Goal: Task Accomplishment & Management: Complete application form

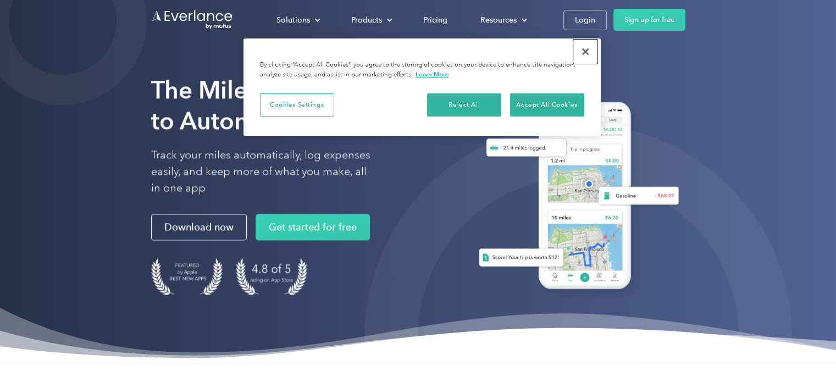
click at [584, 50] on button "Close" at bounding box center [585, 52] width 24 height 24
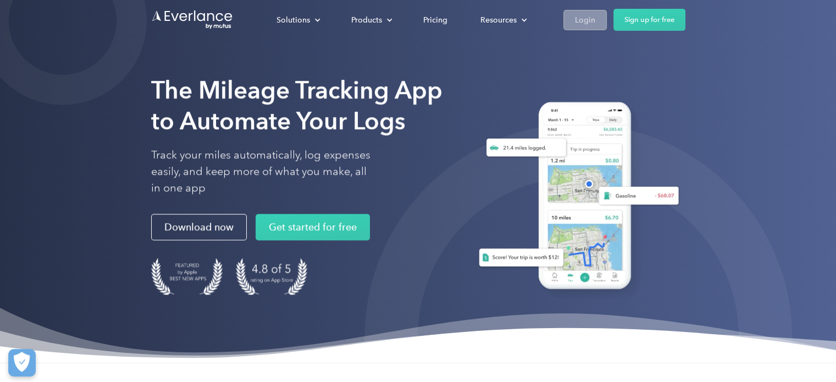
click at [589, 25] on div "Login" at bounding box center [585, 20] width 20 height 14
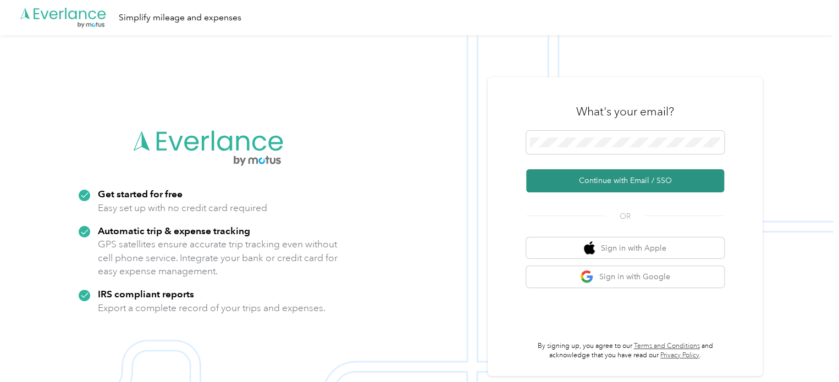
click at [625, 183] on button "Continue with Email / SSO" at bounding box center [625, 180] width 198 height 23
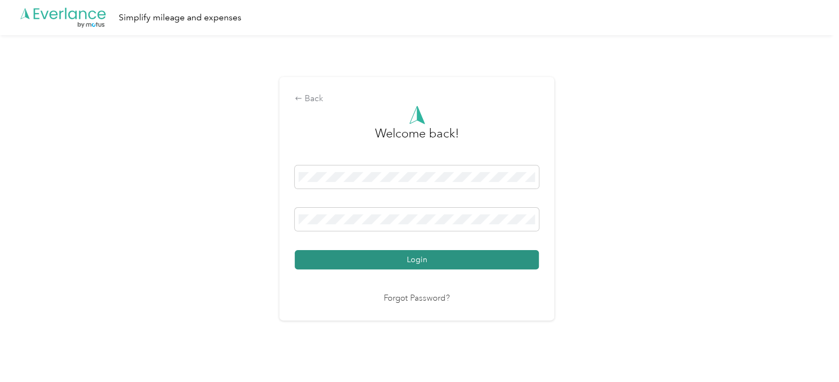
click at [405, 259] on button "Login" at bounding box center [417, 259] width 244 height 19
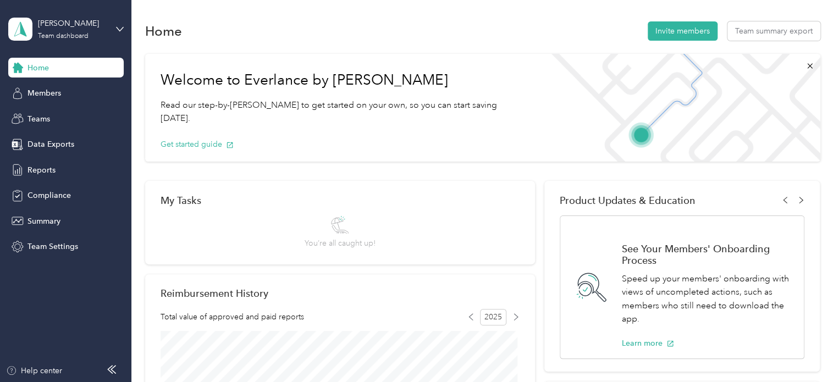
click at [419, 32] on div "Home Invite members Team summary export" at bounding box center [482, 30] width 675 height 23
click at [49, 175] on div "Reports" at bounding box center [65, 170] width 115 height 20
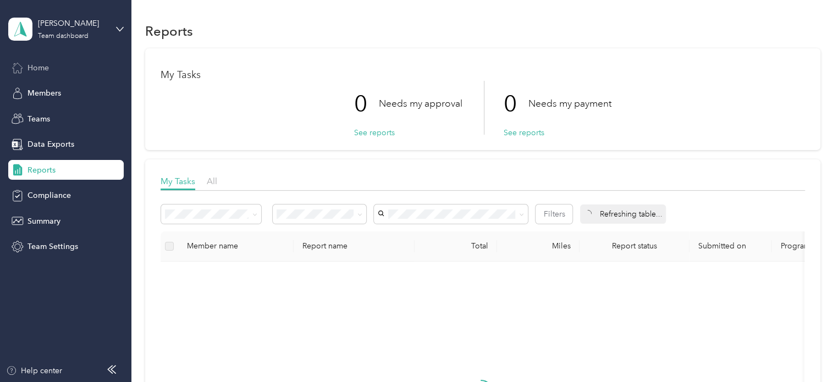
click at [48, 67] on span "Home" at bounding box center [37, 68] width 21 height 12
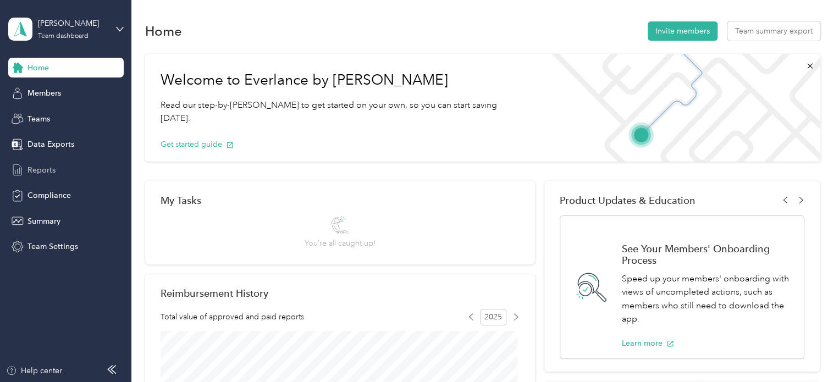
click at [48, 172] on span "Reports" at bounding box center [41, 170] width 28 height 12
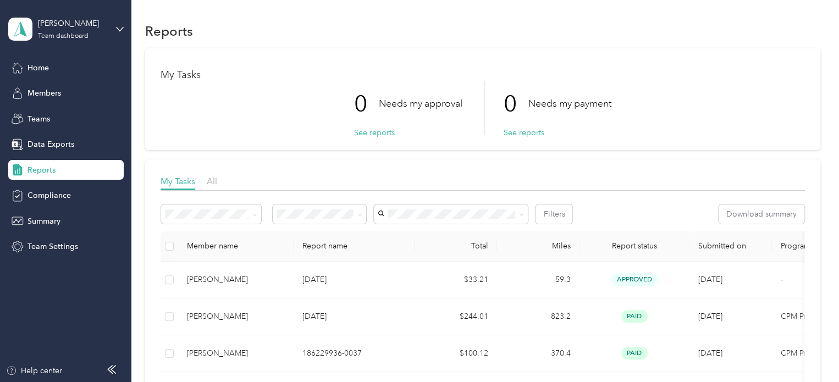
click at [84, 168] on div "Reports" at bounding box center [65, 170] width 115 height 20
click at [325, 136] on div "My Tasks 0 Needs my approval See reports 0 Needs my payment See reports" at bounding box center [482, 99] width 675 height 102
click at [358, 212] on icon at bounding box center [359, 214] width 5 height 5
click at [117, 28] on icon at bounding box center [119, 29] width 7 height 4
click at [50, 113] on div "Personal dashboard" at bounding box center [52, 115] width 69 height 12
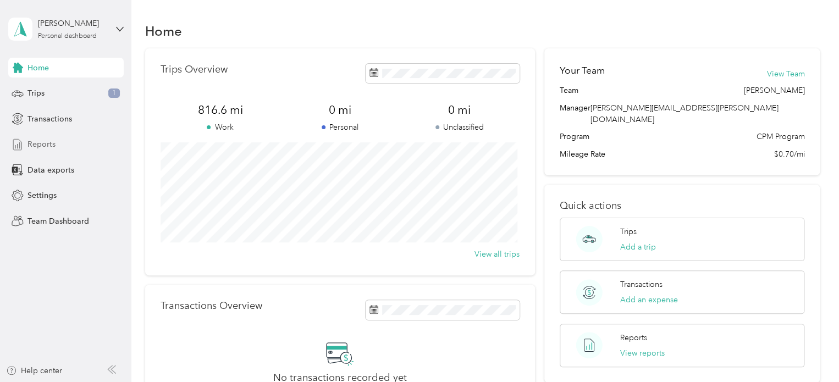
click at [49, 142] on span "Reports" at bounding box center [41, 145] width 28 height 12
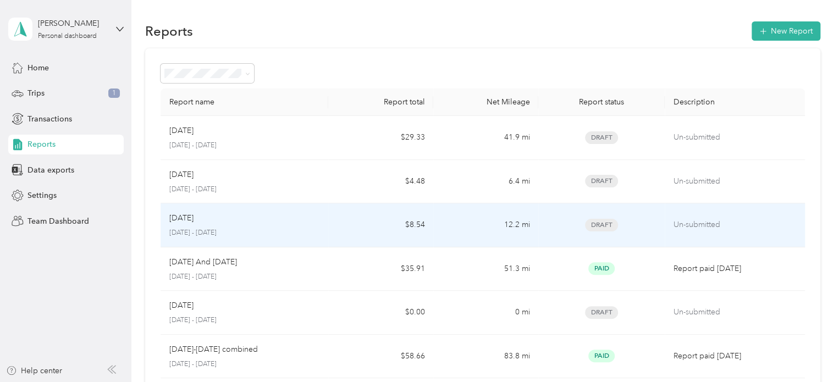
click at [213, 224] on div "Jun [DATE] - [DATE]" at bounding box center [244, 225] width 151 height 26
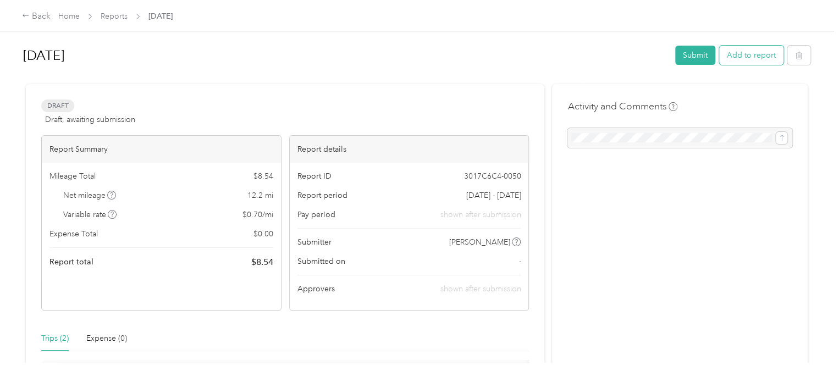
click at [757, 52] on button "Add to report" at bounding box center [751, 55] width 64 height 19
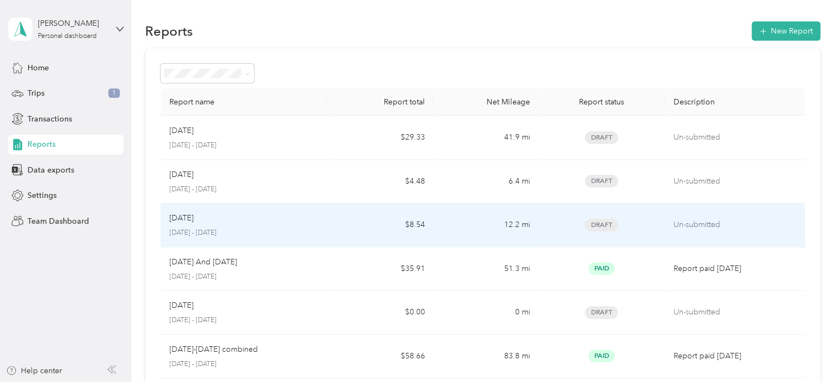
click at [238, 228] on p "[DATE] - [DATE]" at bounding box center [244, 233] width 151 height 10
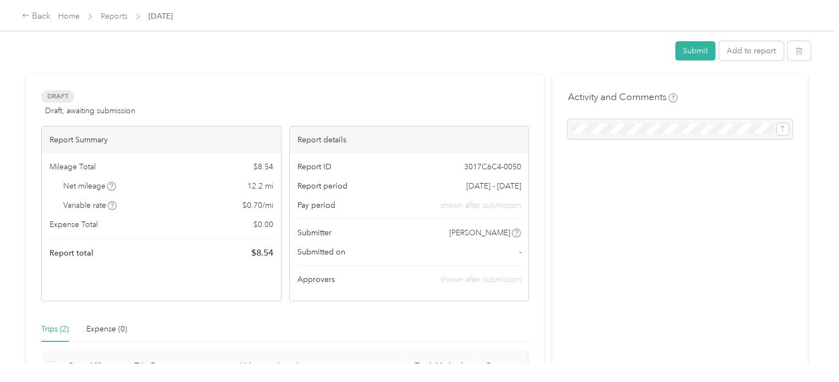
click at [238, 228] on div "Expense Total $ 0.00" at bounding box center [161, 225] width 224 height 12
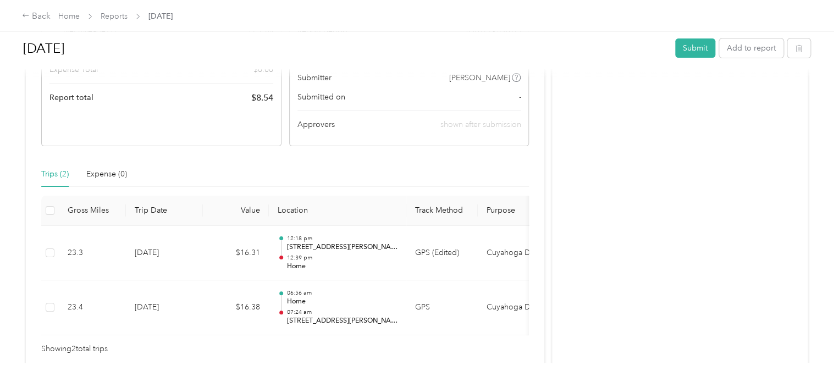
scroll to position [165, 0]
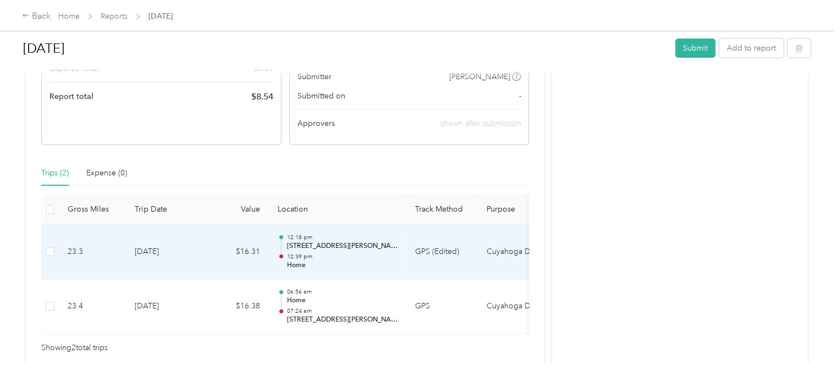
click at [58, 251] on td at bounding box center [50, 252] width 18 height 55
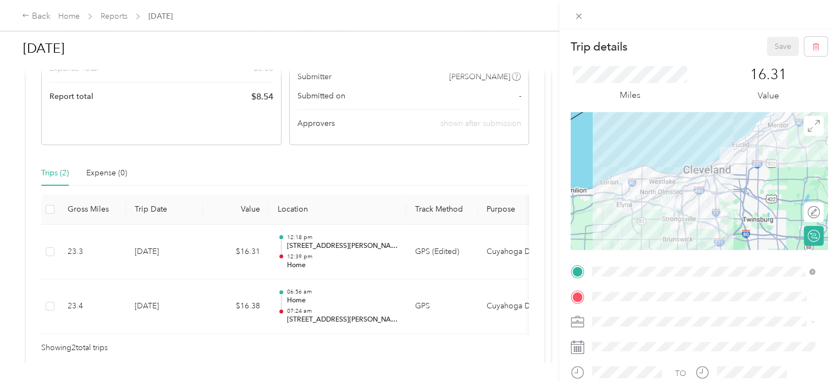
click at [50, 251] on div "Trip details Save This trip cannot be edited because it is either under review,…" at bounding box center [419, 191] width 839 height 382
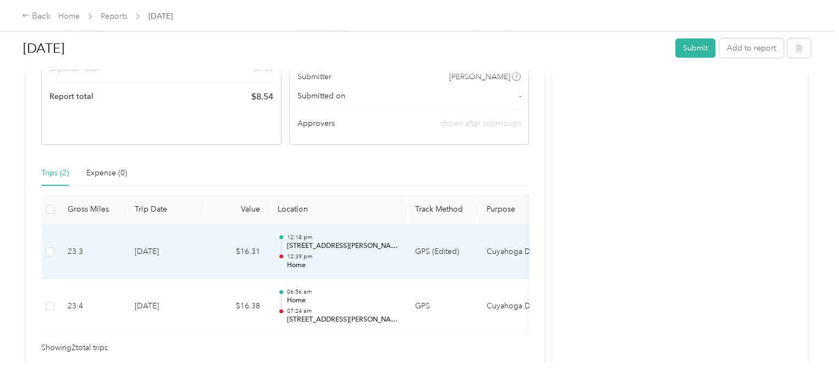
click at [47, 257] on td at bounding box center [50, 252] width 18 height 55
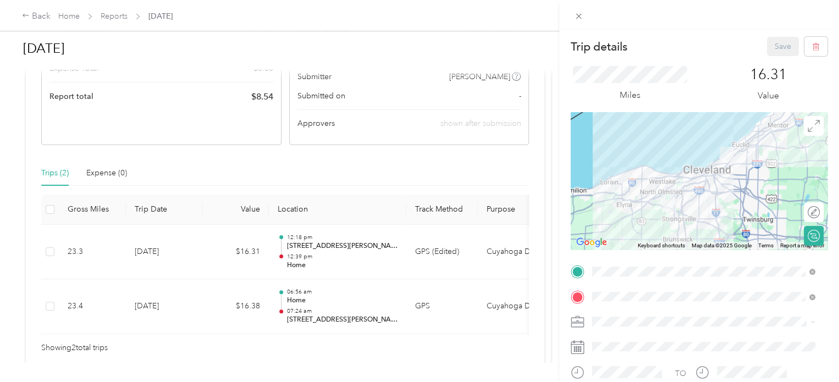
click at [47, 252] on div "Trip details Save This trip cannot be edited because it is either under review,…" at bounding box center [419, 191] width 839 height 382
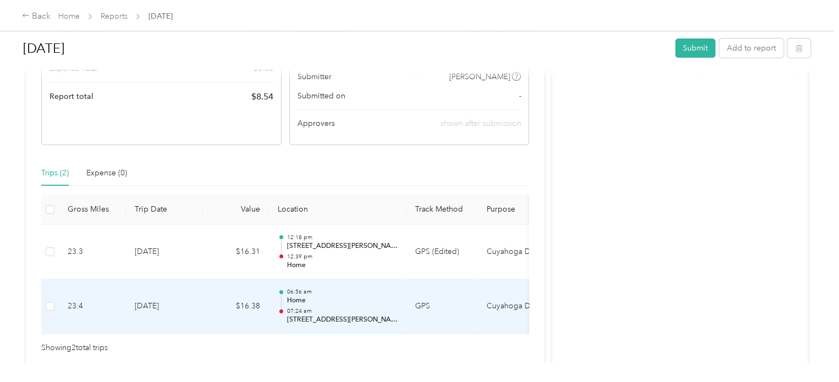
click at [53, 288] on td at bounding box center [50, 306] width 18 height 55
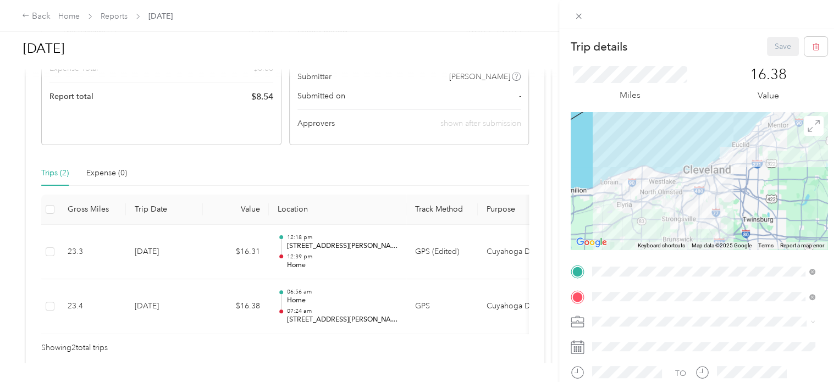
click at [48, 252] on div "Trip details Save This trip cannot be edited because it is either under review,…" at bounding box center [419, 191] width 839 height 382
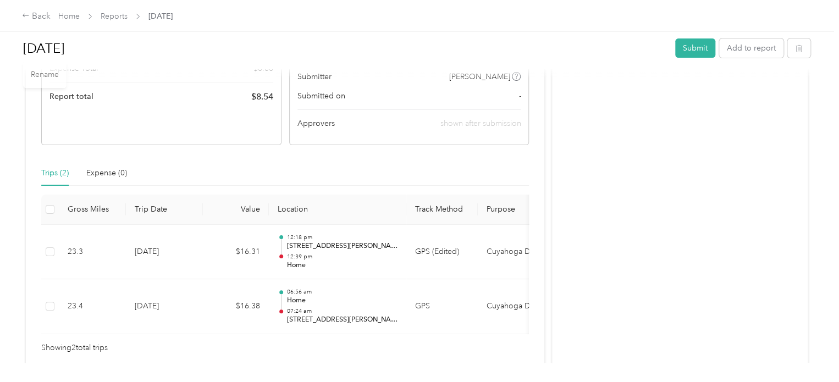
click at [506, 169] on div "Trips (2) Expense (0) Gross Miles Trip Date Value Location Track Method Purpose…" at bounding box center [285, 258] width 488 height 194
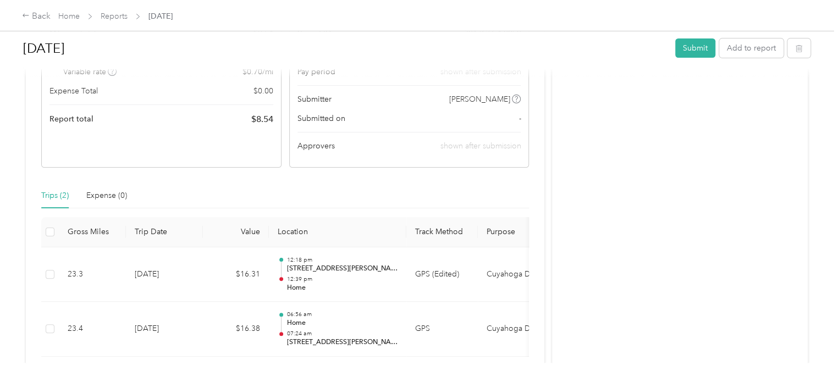
scroll to position [153, 0]
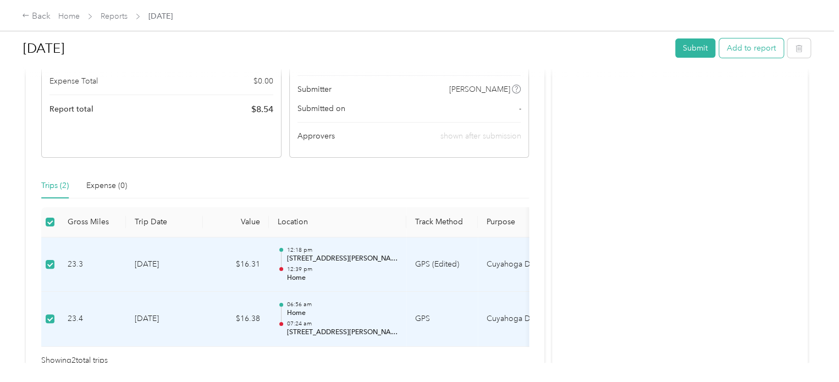
click at [742, 54] on button "Add to report" at bounding box center [751, 47] width 64 height 19
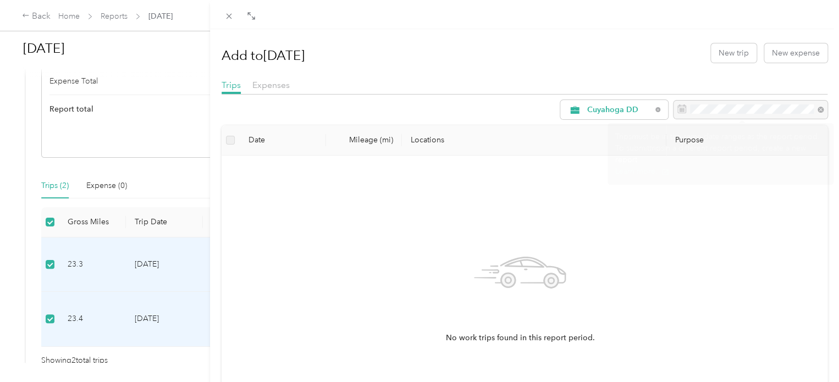
click at [769, 109] on div at bounding box center [751, 110] width 154 height 19
click at [33, 15] on div "Add to [DATE] New trip New expense Trips Expenses Cuyahoga DD Date Mileage (mi)…" at bounding box center [419, 191] width 839 height 382
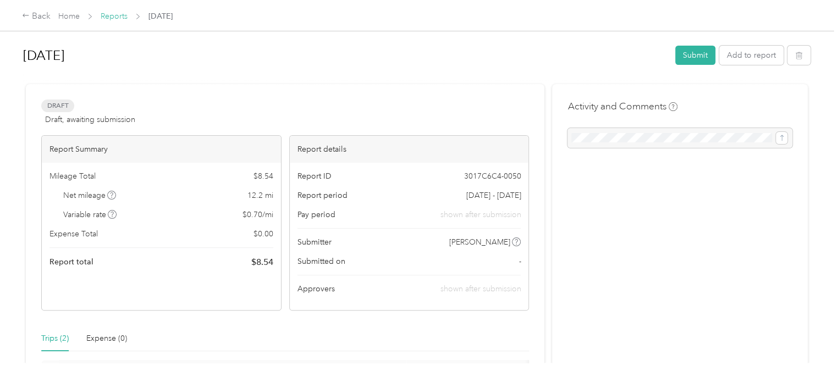
click at [106, 20] on link "Reports" at bounding box center [114, 16] width 27 height 9
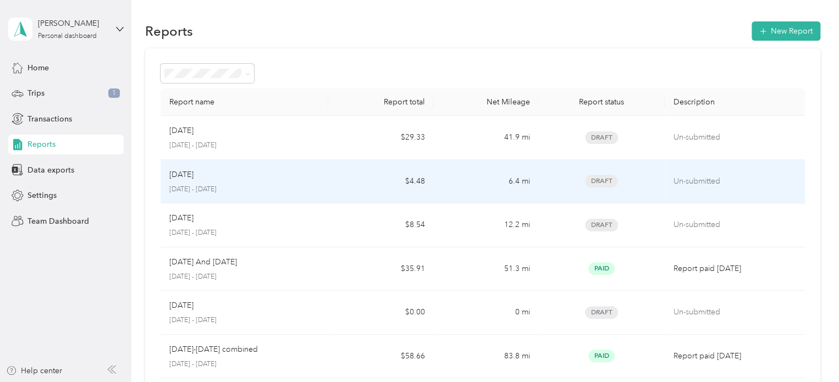
click at [317, 179] on div "[DATE]" at bounding box center [244, 175] width 151 height 12
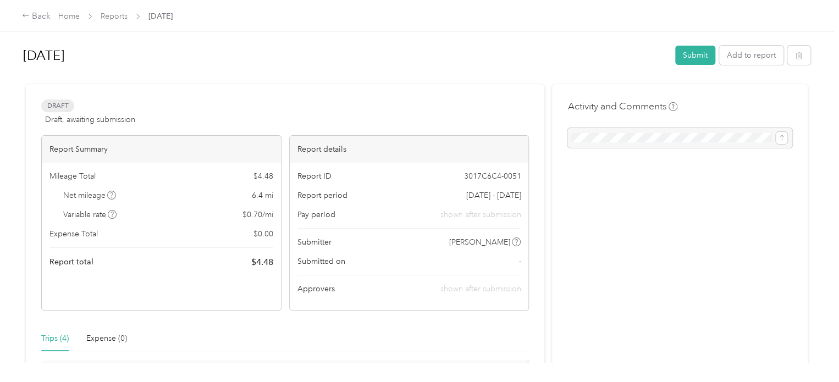
drag, startPoint x: 830, startPoint y: 117, endPoint x: 827, endPoint y: 168, distance: 50.7
click at [827, 168] on div "[DATE] Submit Add to report Draft Draft, awaiting submission View activity & co…" at bounding box center [416, 181] width 833 height 363
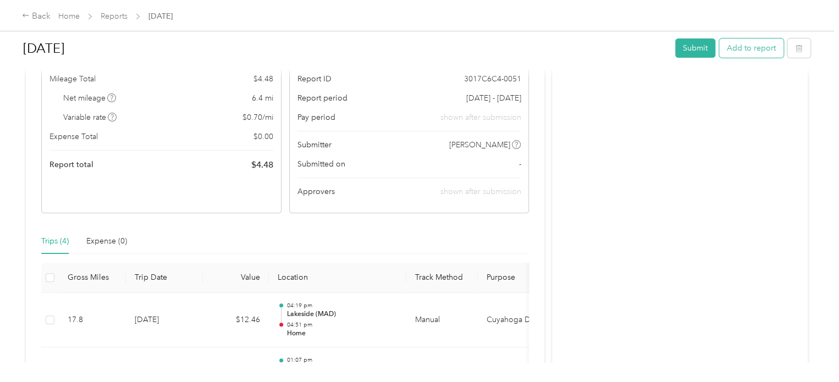
click at [741, 45] on button "Add to report" at bounding box center [751, 47] width 64 height 19
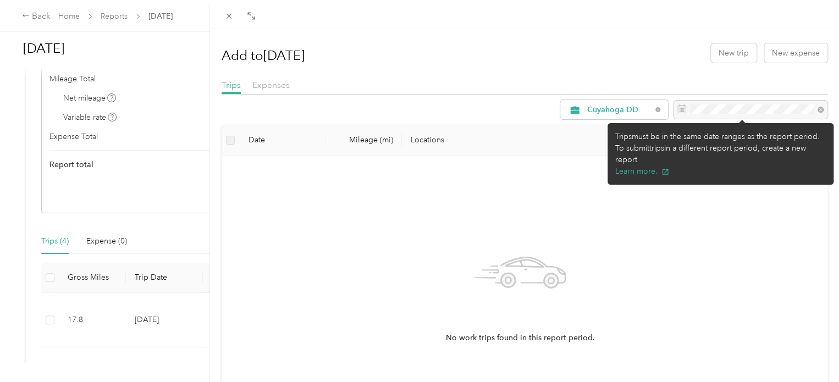
click at [721, 114] on div at bounding box center [751, 110] width 154 height 19
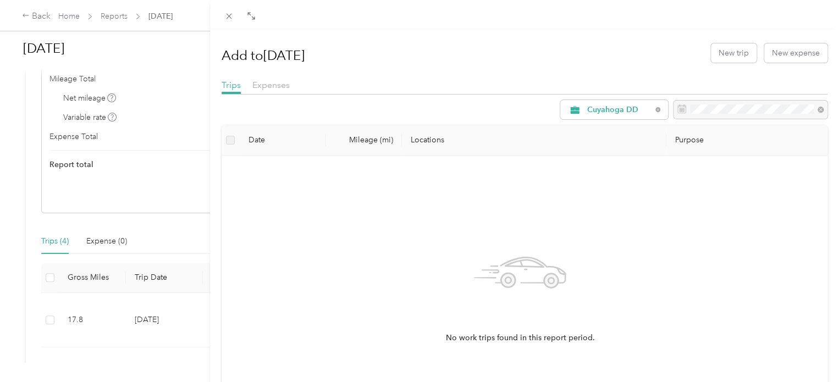
click at [167, 134] on div "Add to [DATE] New trip New expense Trips Expenses Cuyahoga DD Date Mileage (mi)…" at bounding box center [419, 191] width 839 height 382
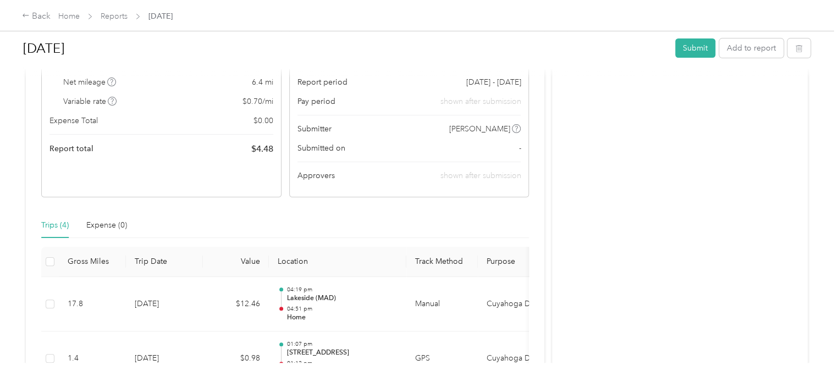
scroll to position [97, 0]
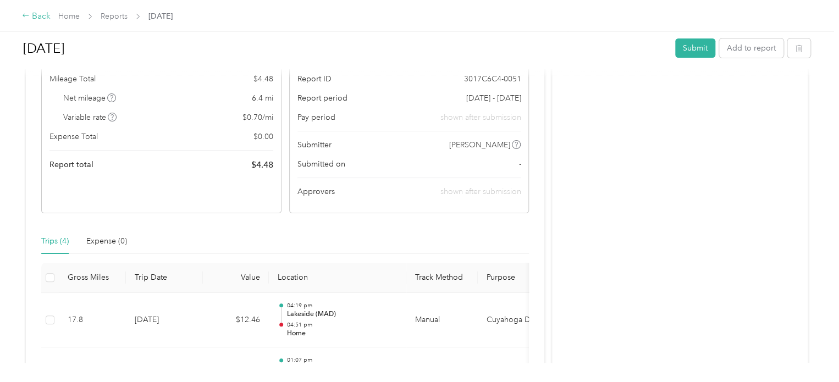
click at [40, 18] on div "Back" at bounding box center [36, 16] width 29 height 13
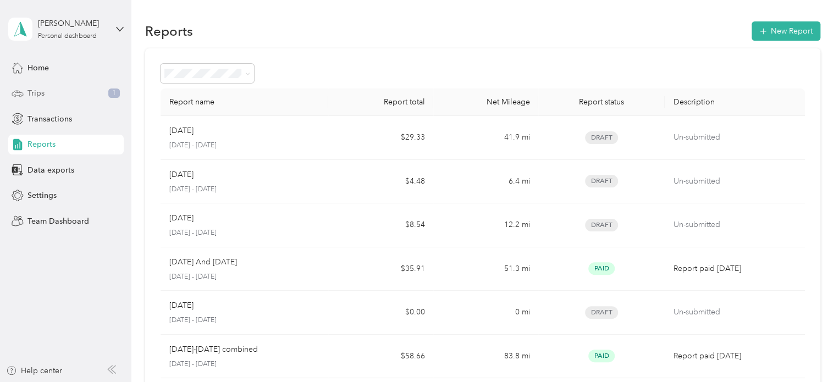
click at [52, 88] on div "Trips 1" at bounding box center [65, 94] width 115 height 20
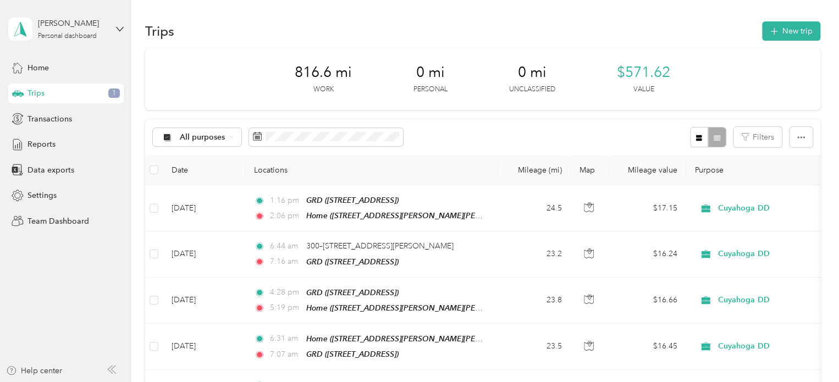
click at [656, 123] on div "All purposes Filters" at bounding box center [482, 137] width 675 height 36
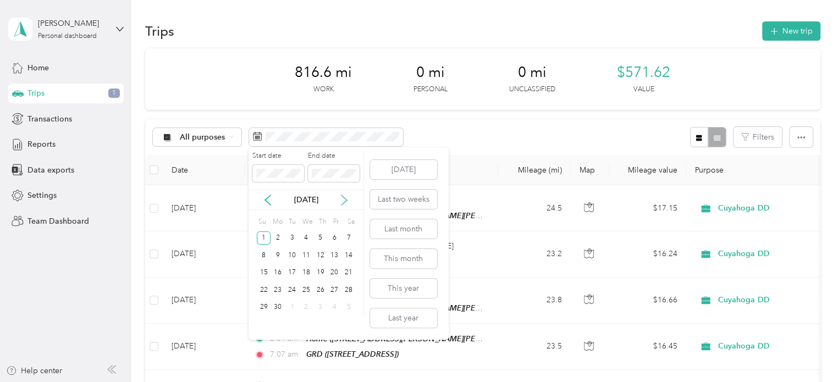
click at [341, 197] on icon at bounding box center [344, 200] width 11 height 11
click at [347, 197] on icon at bounding box center [344, 200] width 11 height 11
click at [292, 307] on div "30" at bounding box center [292, 308] width 14 height 14
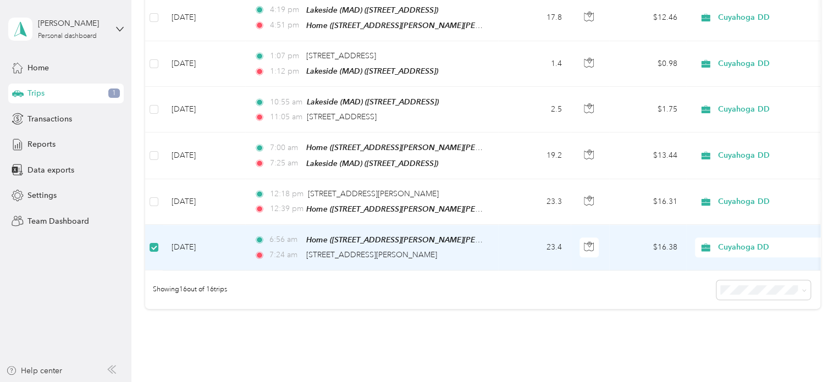
scroll to position [650, 0]
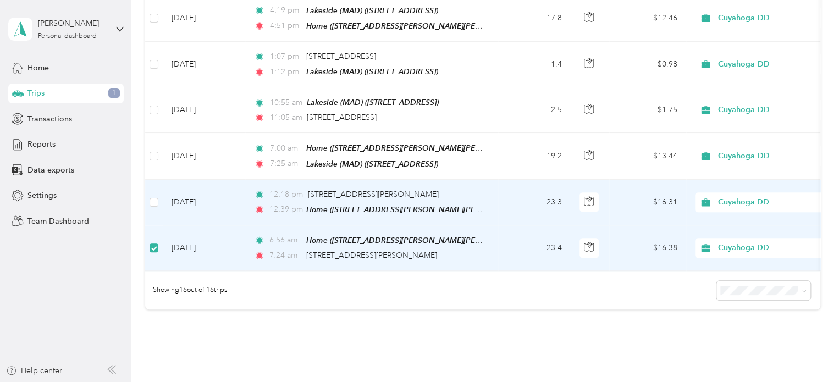
click at [146, 184] on td at bounding box center [154, 203] width 18 height 46
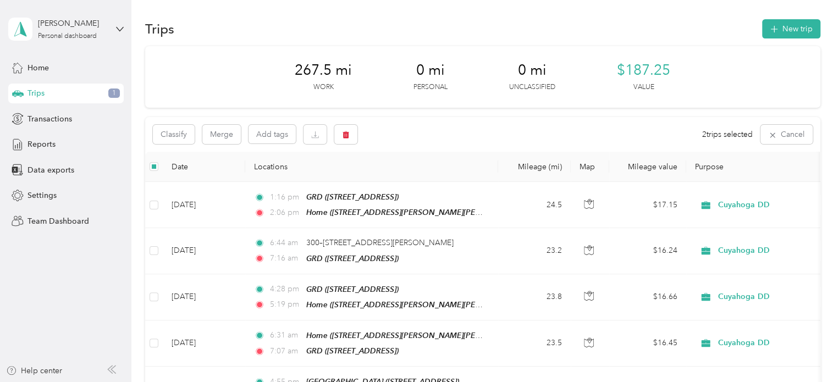
scroll to position [1, 0]
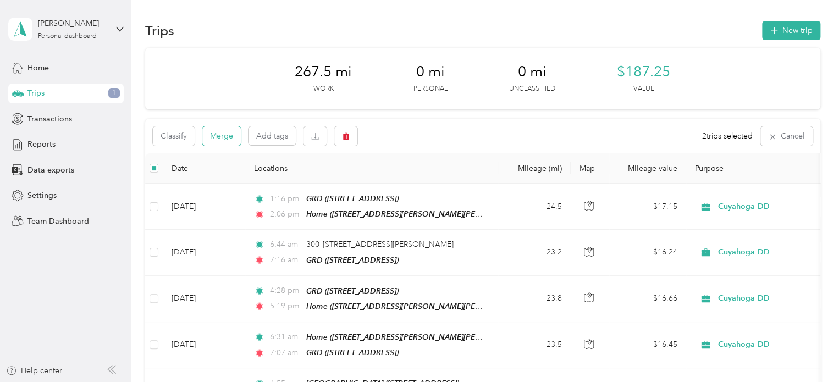
click at [216, 136] on button "Merge" at bounding box center [221, 135] width 38 height 19
click at [187, 137] on span "All purposes" at bounding box center [203, 137] width 46 height 8
click at [197, 193] on span "Cuyahoga DD" at bounding box center [206, 192] width 53 height 12
click at [803, 141] on button "button" at bounding box center [801, 136] width 23 height 20
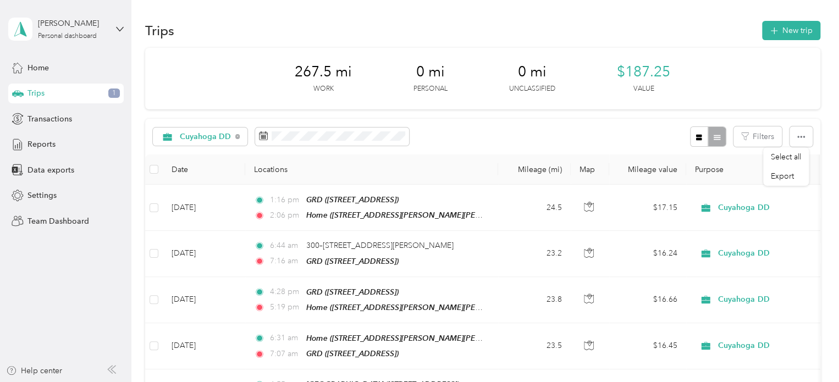
click at [713, 76] on div "267.5 mi Work 0 mi Personal 0 mi Unclassified $187.25 Value" at bounding box center [482, 79] width 675 height 62
click at [42, 145] on span "Reports" at bounding box center [41, 145] width 28 height 12
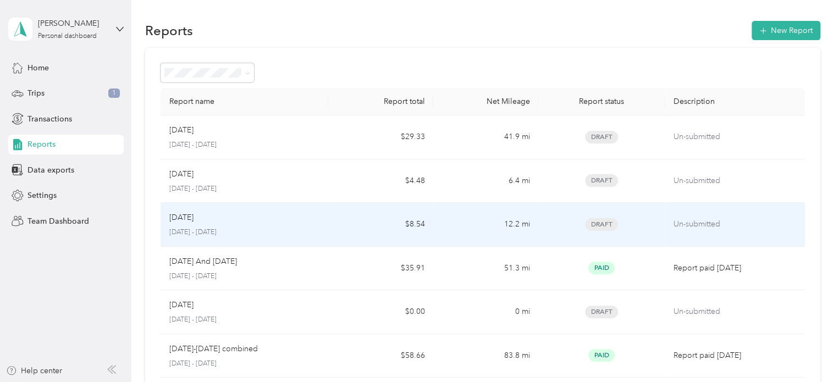
click at [178, 224] on div "Jun [DATE] - [DATE]" at bounding box center [244, 225] width 151 height 26
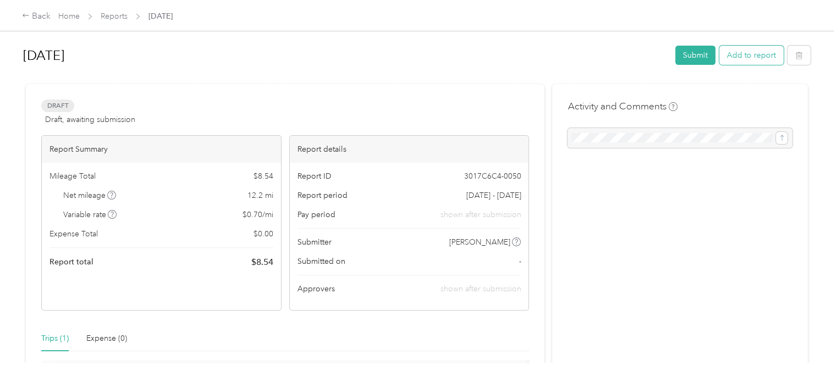
click at [741, 58] on button "Add to report" at bounding box center [751, 55] width 64 height 19
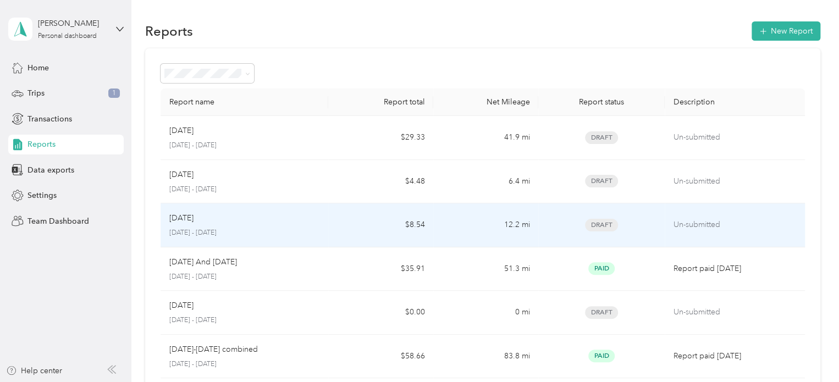
click at [487, 223] on td "12.2 mi" at bounding box center [485, 225] width 105 height 44
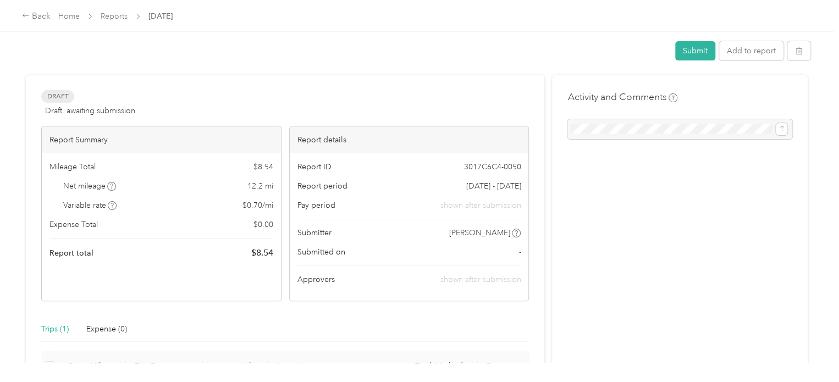
click at [487, 223] on div "Report ID 3017C6C4-0050 Report period [DATE] - [DATE] Pay period shown after su…" at bounding box center [409, 226] width 239 height 147
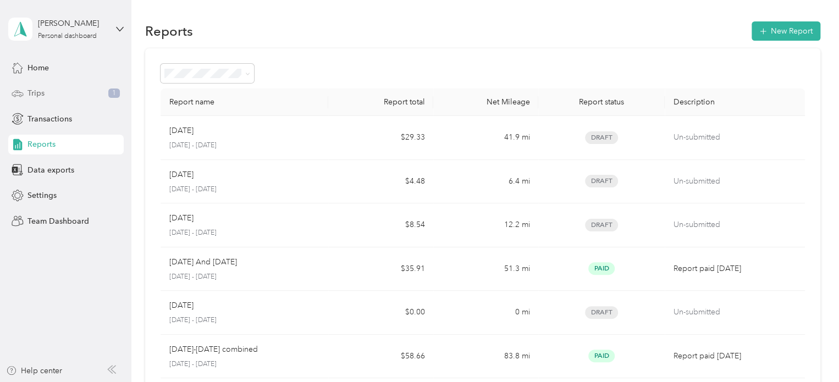
click at [95, 94] on div "Trips 1" at bounding box center [65, 94] width 115 height 20
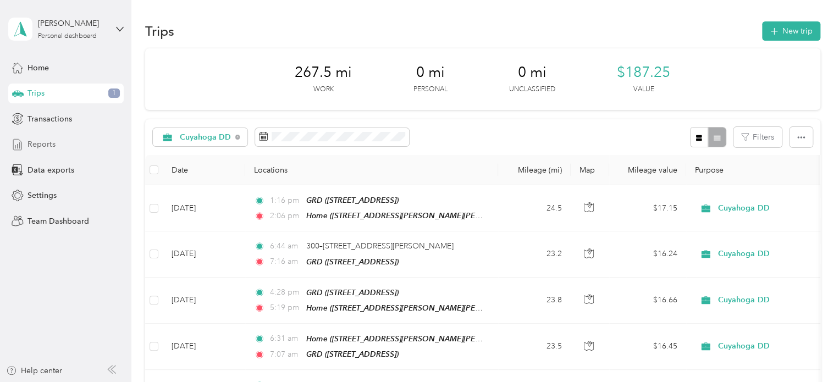
click at [59, 145] on div "Reports" at bounding box center [65, 145] width 115 height 20
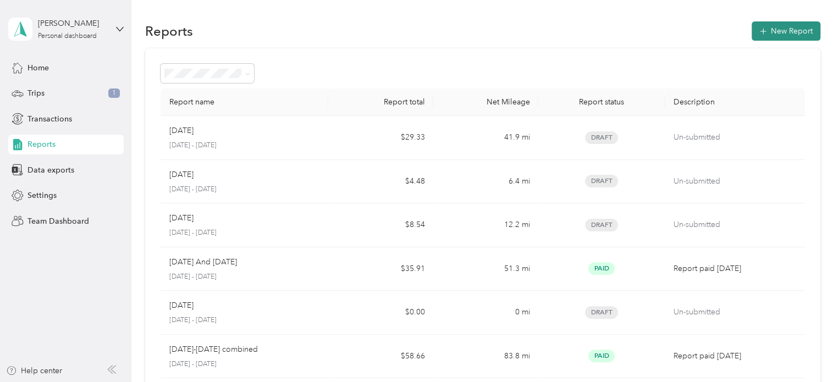
click at [780, 32] on button "New Report" at bounding box center [786, 30] width 69 height 19
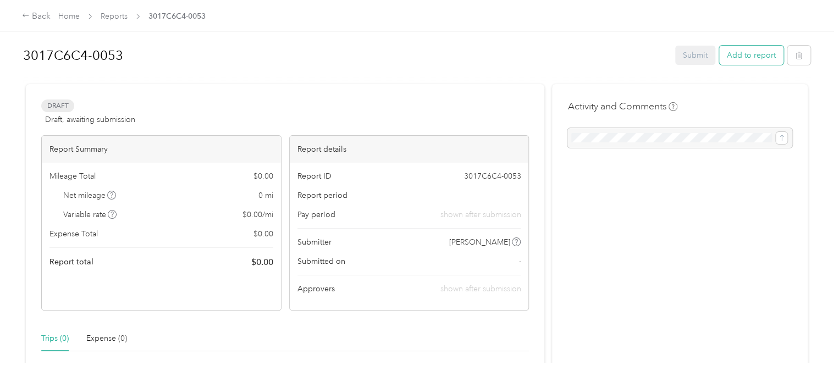
click at [750, 54] on button "Add to report" at bounding box center [751, 55] width 64 height 19
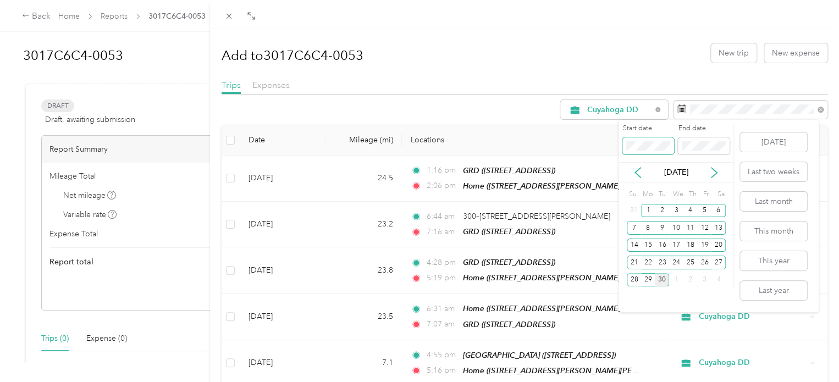
click at [615, 382] on div "Drag to resize Click to close Add to 3017C6C4-0053 New trip New expense Trips E…" at bounding box center [416, 382] width 833 height 0
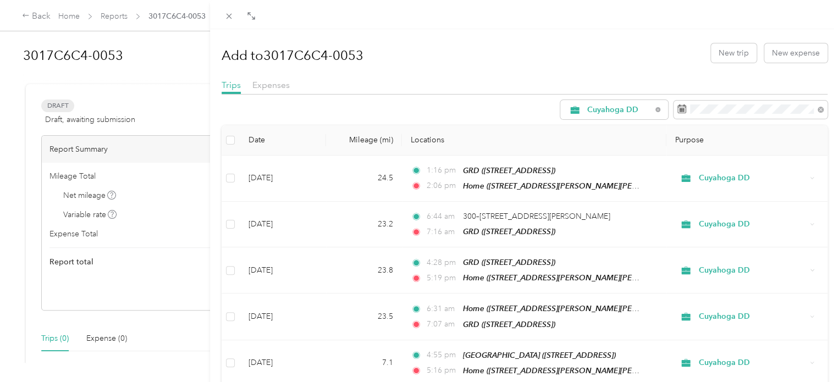
click at [429, 45] on div "Add to 3017C6C4-0053 New trip New expense" at bounding box center [525, 53] width 606 height 32
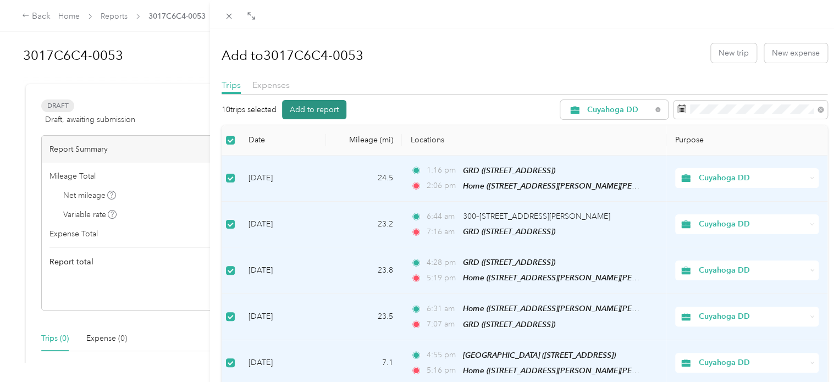
click at [306, 107] on button "Add to report" at bounding box center [314, 109] width 64 height 19
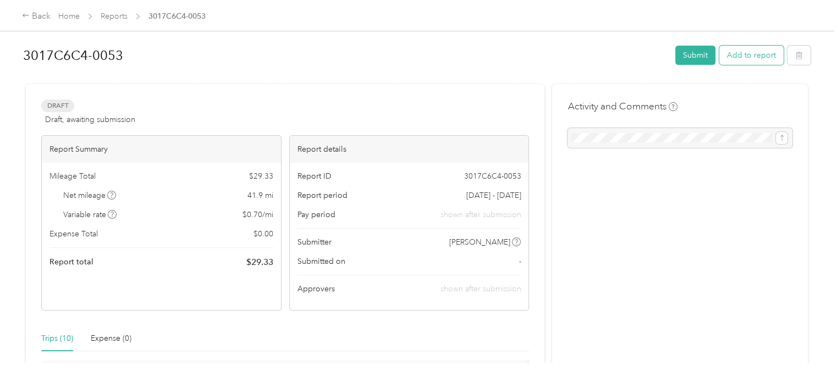
click at [747, 57] on button "Add to report" at bounding box center [751, 55] width 64 height 19
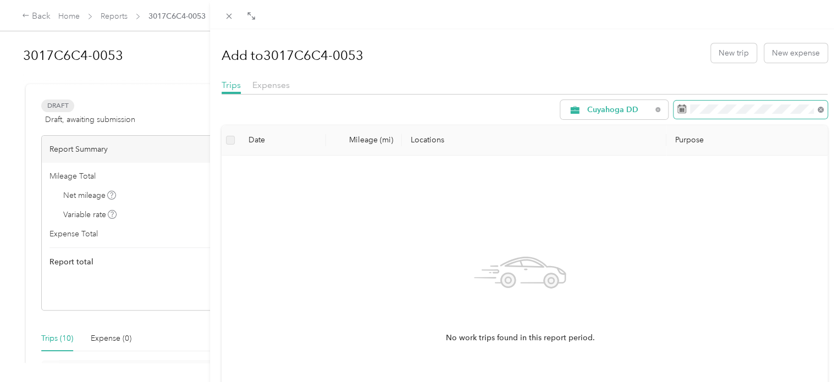
click at [818, 109] on icon at bounding box center [821, 110] width 6 height 6
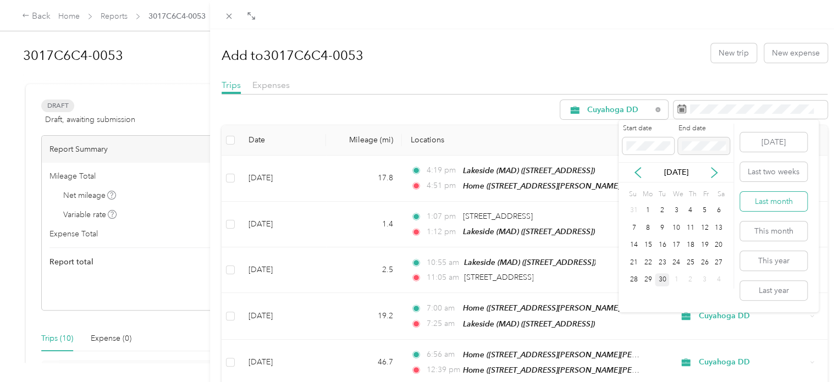
click at [774, 204] on button "Last month" at bounding box center [773, 201] width 67 height 19
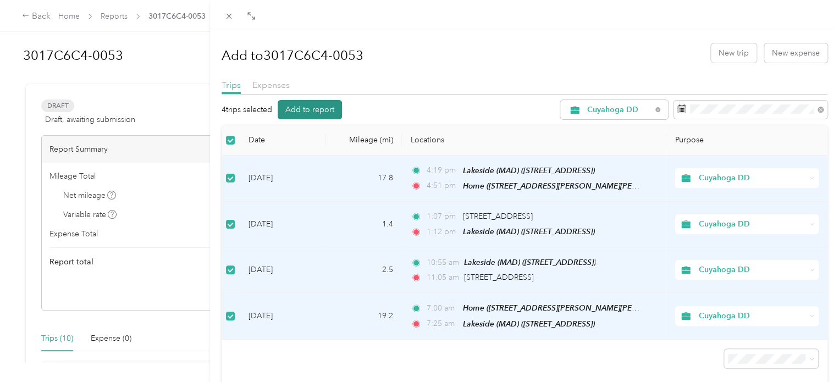
click at [324, 106] on button "Add to report" at bounding box center [310, 109] width 64 height 19
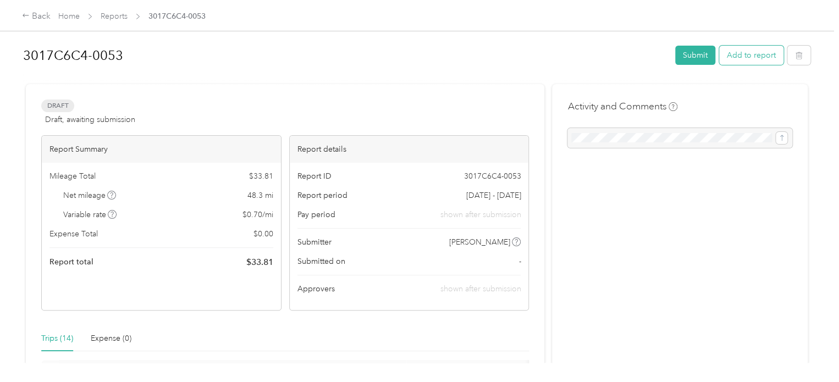
click at [759, 54] on button "Add to report" at bounding box center [751, 55] width 64 height 19
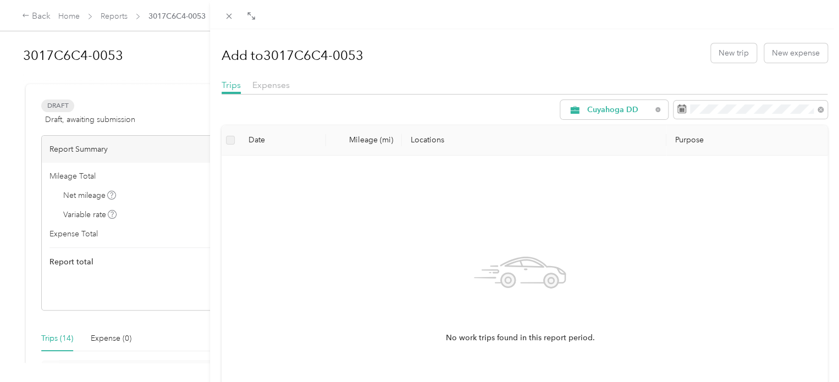
click at [582, 182] on div "No work trips found in this report period." at bounding box center [520, 295] width 580 height 262
click at [818, 111] on icon at bounding box center [821, 110] width 6 height 6
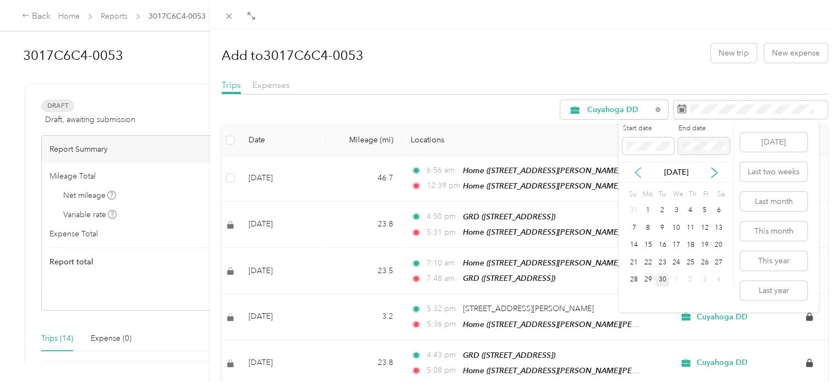
click at [637, 172] on icon at bounding box center [637, 172] width 11 height 11
click at [631, 209] on div "1" at bounding box center [634, 211] width 14 height 14
click at [652, 280] on div "30" at bounding box center [648, 280] width 14 height 14
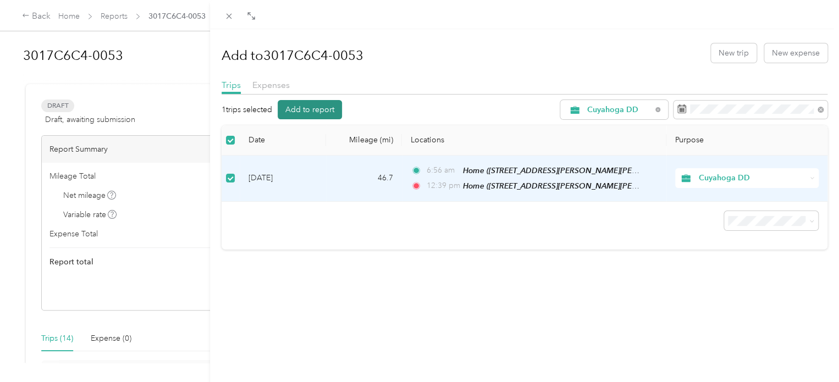
click at [322, 109] on button "Add to report" at bounding box center [310, 109] width 64 height 19
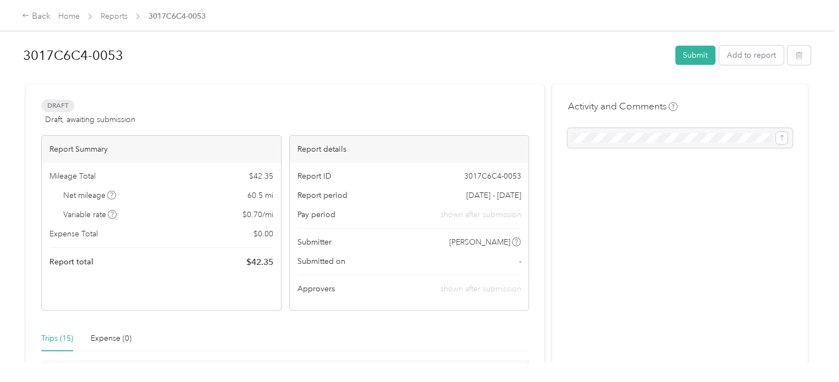
click at [79, 111] on div "Draft Draft, awaiting submission" at bounding box center [88, 113] width 94 height 26
click at [629, 138] on div at bounding box center [679, 138] width 225 height 20
click at [789, 133] on div at bounding box center [679, 138] width 225 height 20
click at [771, 139] on div at bounding box center [679, 138] width 225 height 20
click at [691, 55] on button "Submit" at bounding box center [695, 55] width 40 height 19
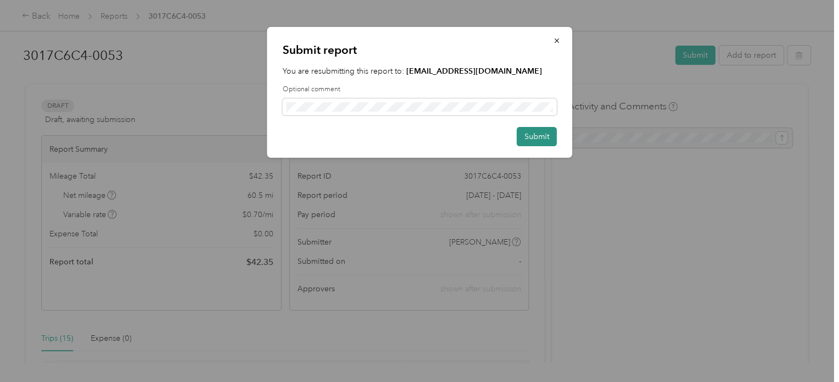
click at [534, 137] on button "Submit" at bounding box center [537, 136] width 40 height 19
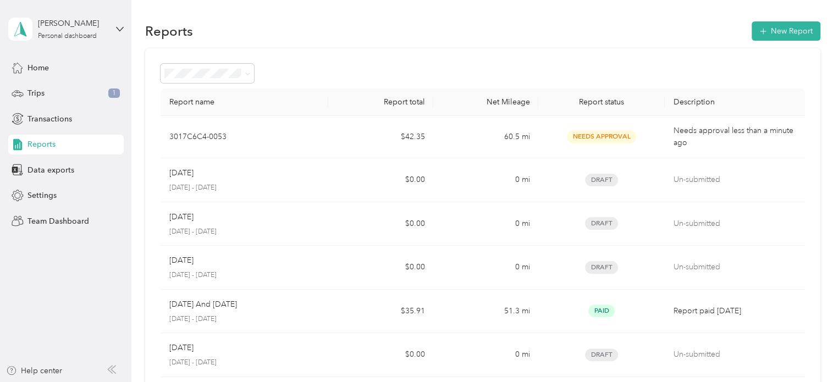
click at [51, 142] on span "Reports" at bounding box center [41, 145] width 28 height 12
